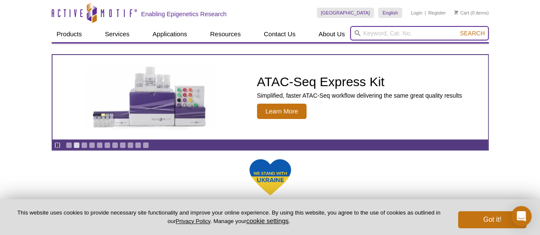
click at [425, 31] on input "search" at bounding box center [419, 33] width 139 height 15
paste input "TransAm p65 NF-kB ELISA"
type input "TransAm p65 NF-kB ELISA"
click at [457, 29] on button "Search" at bounding box center [472, 33] width 30 height 8
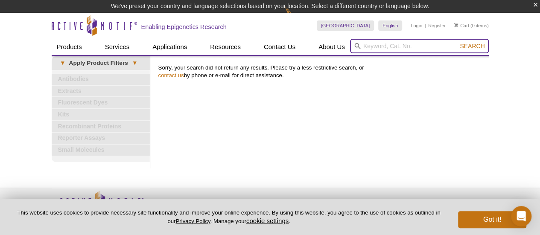
click at [403, 50] on input "search" at bounding box center [419, 46] width 139 height 15
paste input "TransAm p65 NF-kB ELISA"
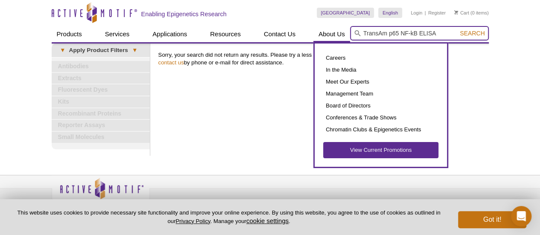
drag, startPoint x: 401, startPoint y: 30, endPoint x: 348, endPoint y: 33, distance: 53.5
click at [350, 30] on input "TransAm p65 NF-kB ELISA" at bounding box center [419, 33] width 139 height 15
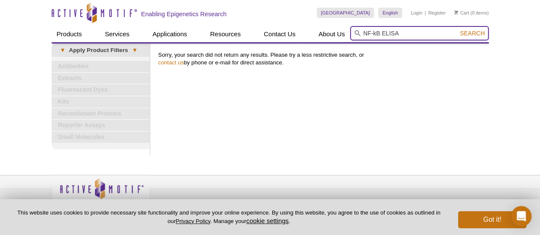
drag, startPoint x: 381, startPoint y: 33, endPoint x: 408, endPoint y: 29, distance: 27.2
click at [408, 29] on input "NF-kB ELISA" at bounding box center [419, 33] width 139 height 15
type input "NF-kB"
click at [457, 29] on button "Search" at bounding box center [472, 33] width 30 height 8
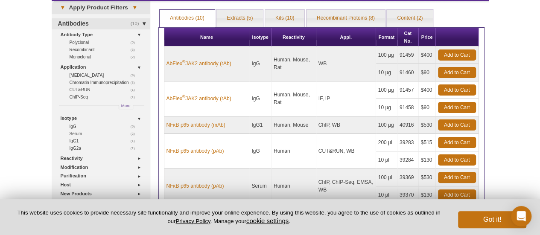
scroll to position [85, 0]
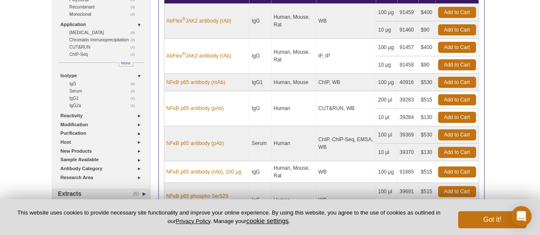
copy td "EMSA"
drag, startPoint x: 355, startPoint y: 138, endPoint x: 370, endPoint y: 137, distance: 14.5
click at [370, 137] on td "ChIP, ChIP-Seq, EMSA, WB" at bounding box center [347, 143] width 60 height 35
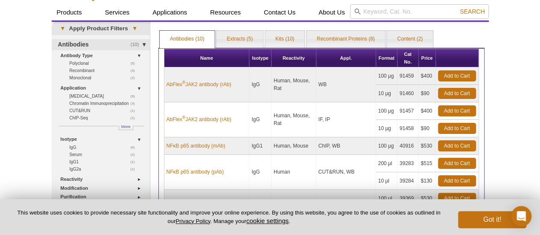
scroll to position [21, 0]
